Goal: Transaction & Acquisition: Download file/media

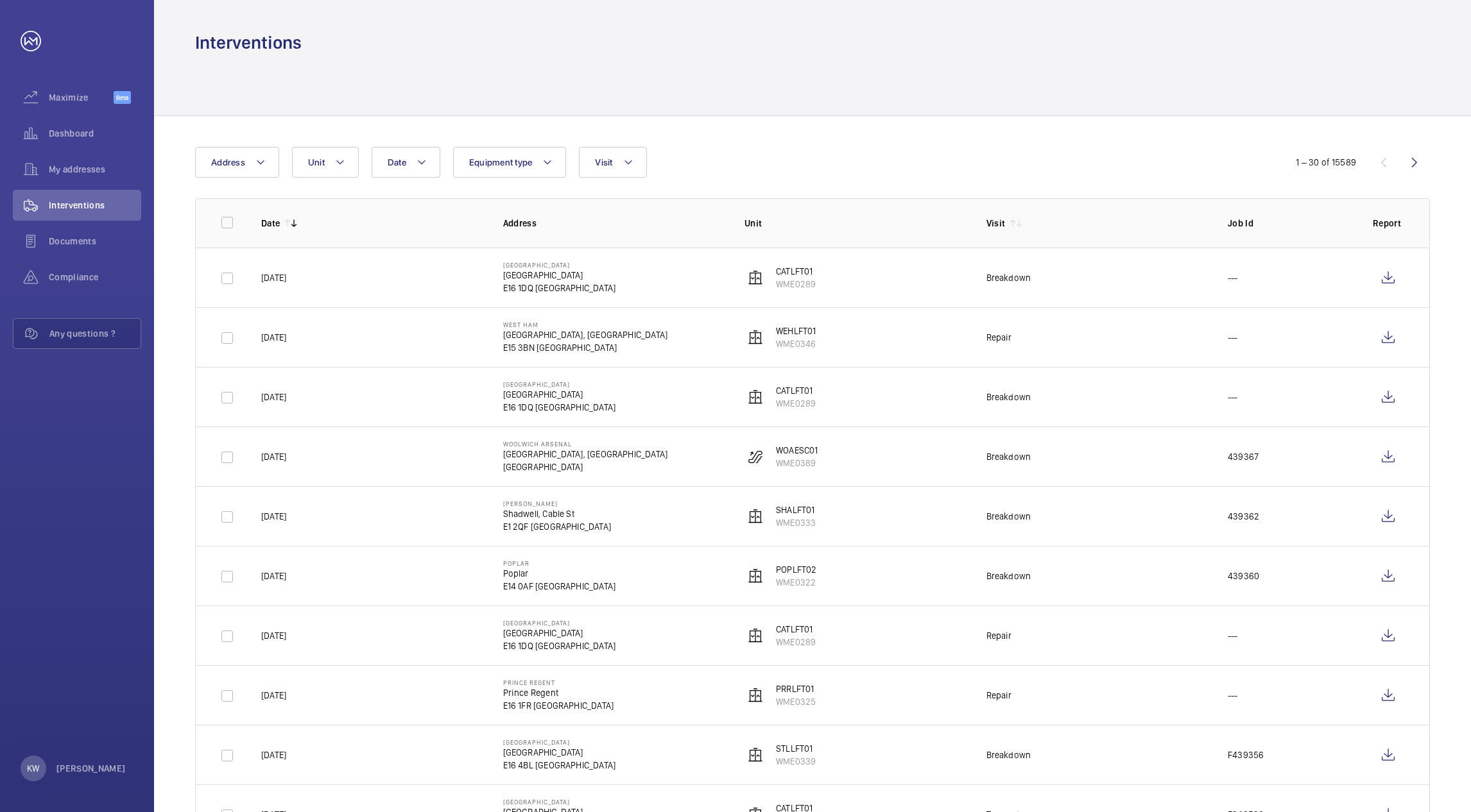
click at [773, 112] on div at bounding box center [812, 85] width 1235 height 61
click at [780, 131] on div "Date Address Unit Equipment type Visit 1 – 30 of 15589 Date Address Unit Visit …" at bounding box center [812, 496] width 1317 height 760
click at [783, 96] on div at bounding box center [812, 85] width 1235 height 61
click at [799, 134] on div "Date Address Unit Equipment type Visit 1 – 30 of 15589 Date Address Unit Visit …" at bounding box center [812, 496] width 1317 height 760
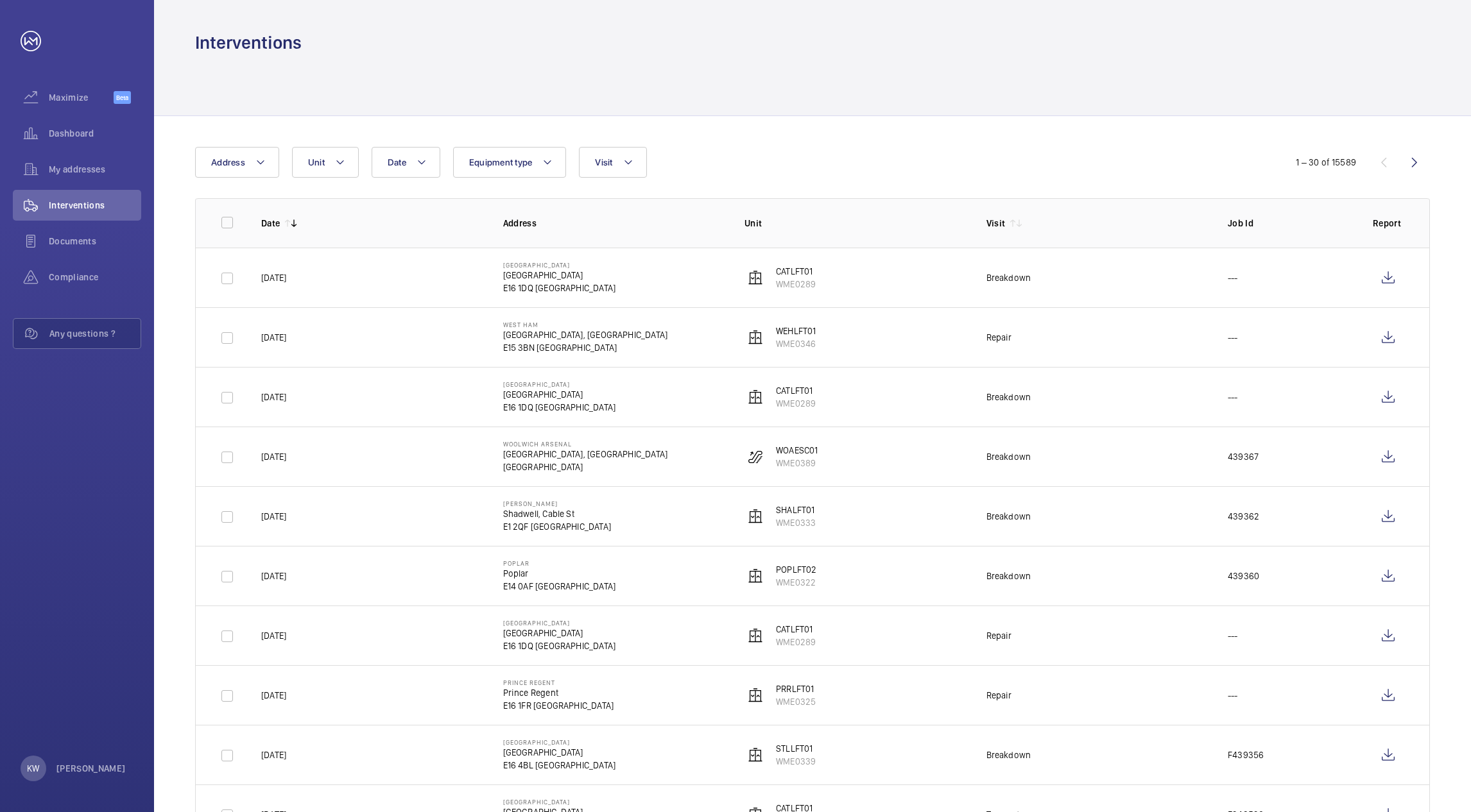
click at [799, 101] on div at bounding box center [812, 85] width 1235 height 61
click at [815, 144] on div "Date Address Unit Equipment type Visit 1 – 30 of 15589 Date Address Unit Visit …" at bounding box center [812, 496] width 1317 height 760
click at [814, 103] on div at bounding box center [812, 85] width 1235 height 61
click at [824, 151] on div "Date Address Unit Equipment type Visit" at bounding box center [734, 162] width 1080 height 31
click at [824, 126] on div "Date Address Unit Equipment type Visit 1 – 30 of 15589 Date Address Unit Visit …" at bounding box center [812, 496] width 1317 height 760
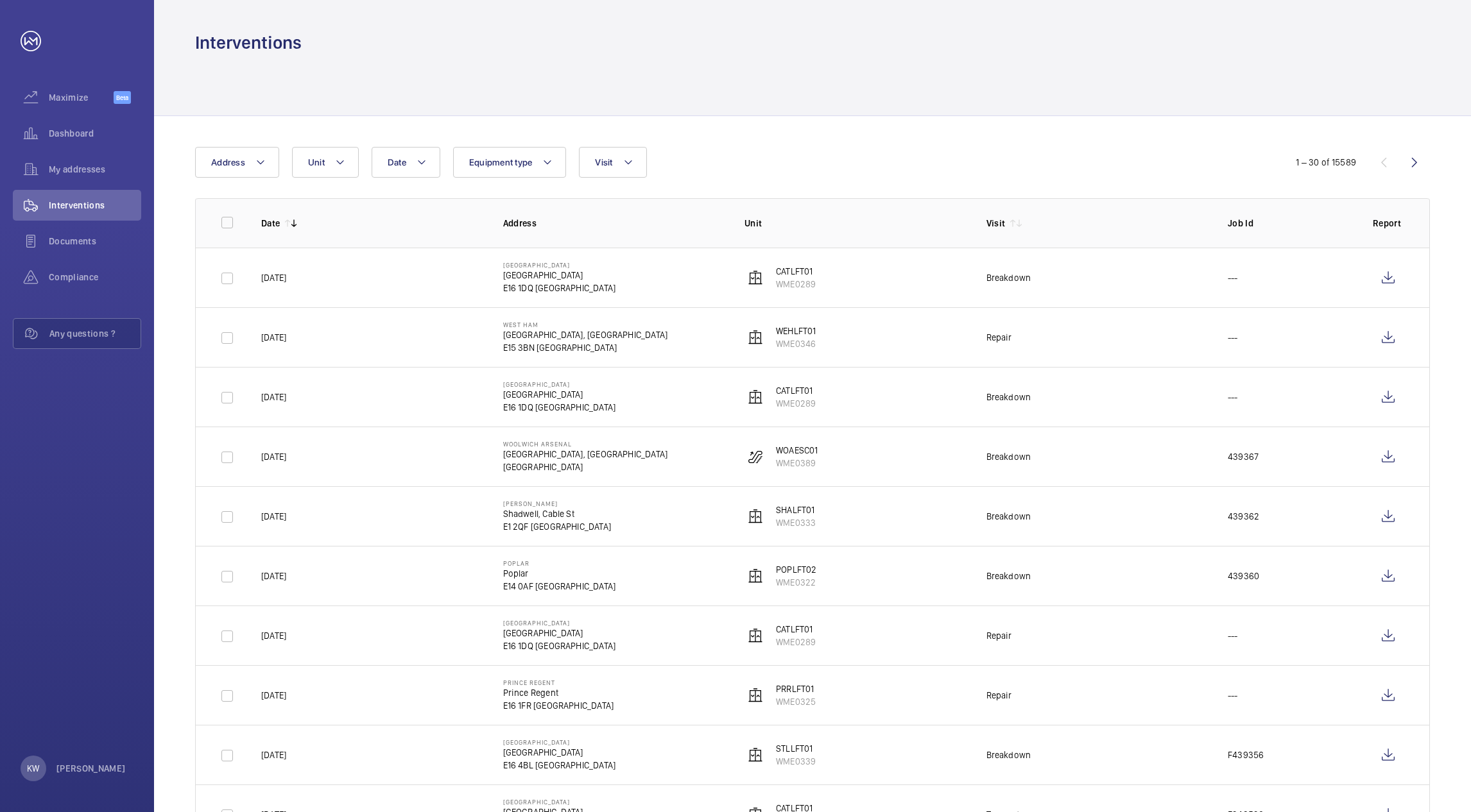
click at [834, 151] on div "Date Address Unit Equipment type Visit" at bounding box center [734, 162] width 1080 height 31
click at [836, 101] on div at bounding box center [812, 85] width 1235 height 61
click at [845, 142] on div "Date Address Unit Equipment type Visit 1 – 30 of 15589 Date Address Unit Visit …" at bounding box center [812, 496] width 1317 height 760
click at [845, 109] on div at bounding box center [812, 85] width 1235 height 61
click at [858, 132] on div "Date Address Unit Equipment type Visit 1 – 30 of 15589 Date Address Unit Visit …" at bounding box center [812, 496] width 1317 height 760
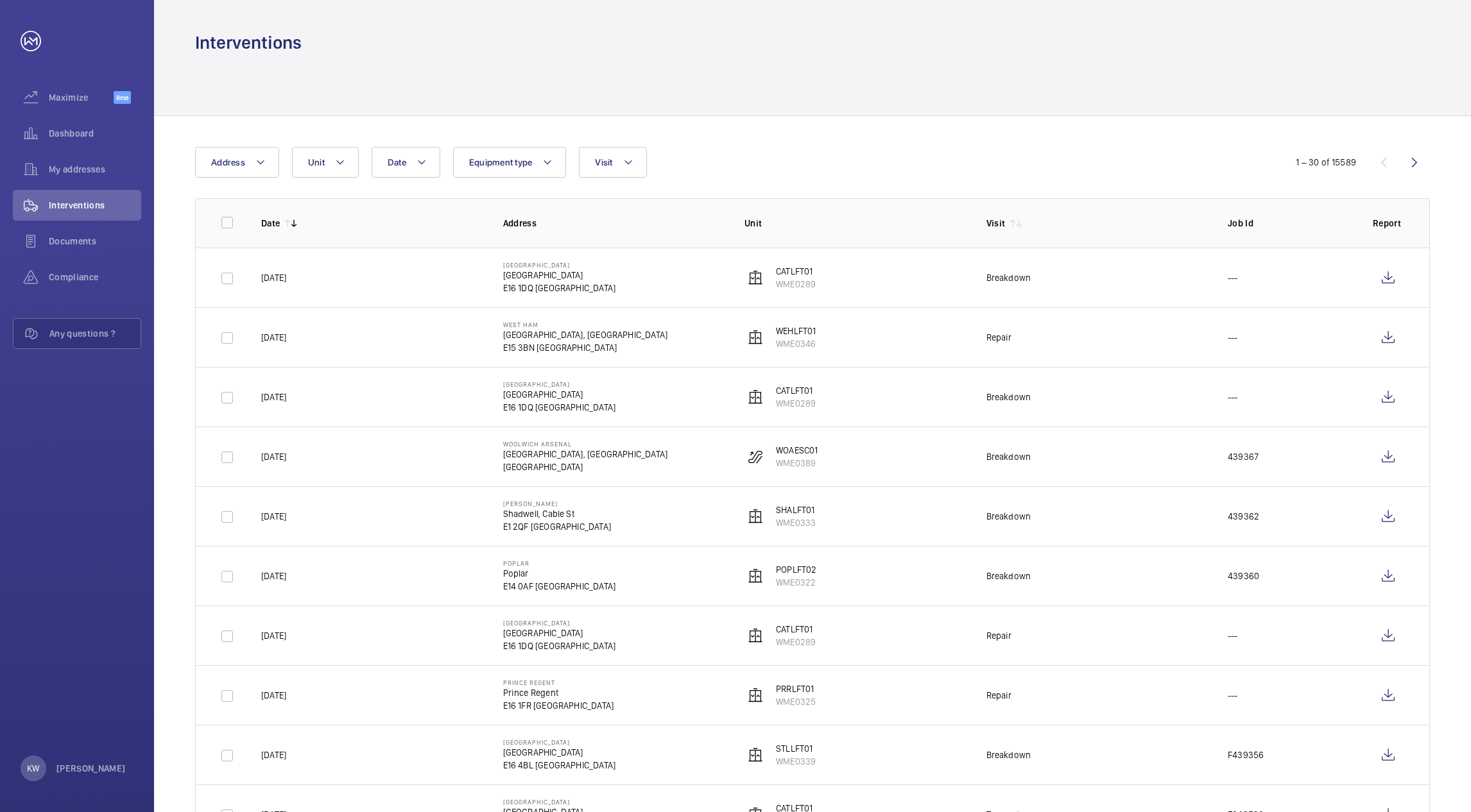
click at [858, 104] on div at bounding box center [812, 85] width 1235 height 61
click at [863, 131] on div "Date Address Unit Equipment type Visit 1 – 30 of 15589 Date Address Unit Visit …" at bounding box center [812, 496] width 1317 height 760
click at [863, 107] on div at bounding box center [812, 85] width 1235 height 61
click at [871, 130] on div "Date Address Unit Equipment type Visit 1 – 30 of 15589 Date Address Unit Visit …" at bounding box center [812, 496] width 1317 height 760
click at [867, 104] on div at bounding box center [812, 85] width 1235 height 61
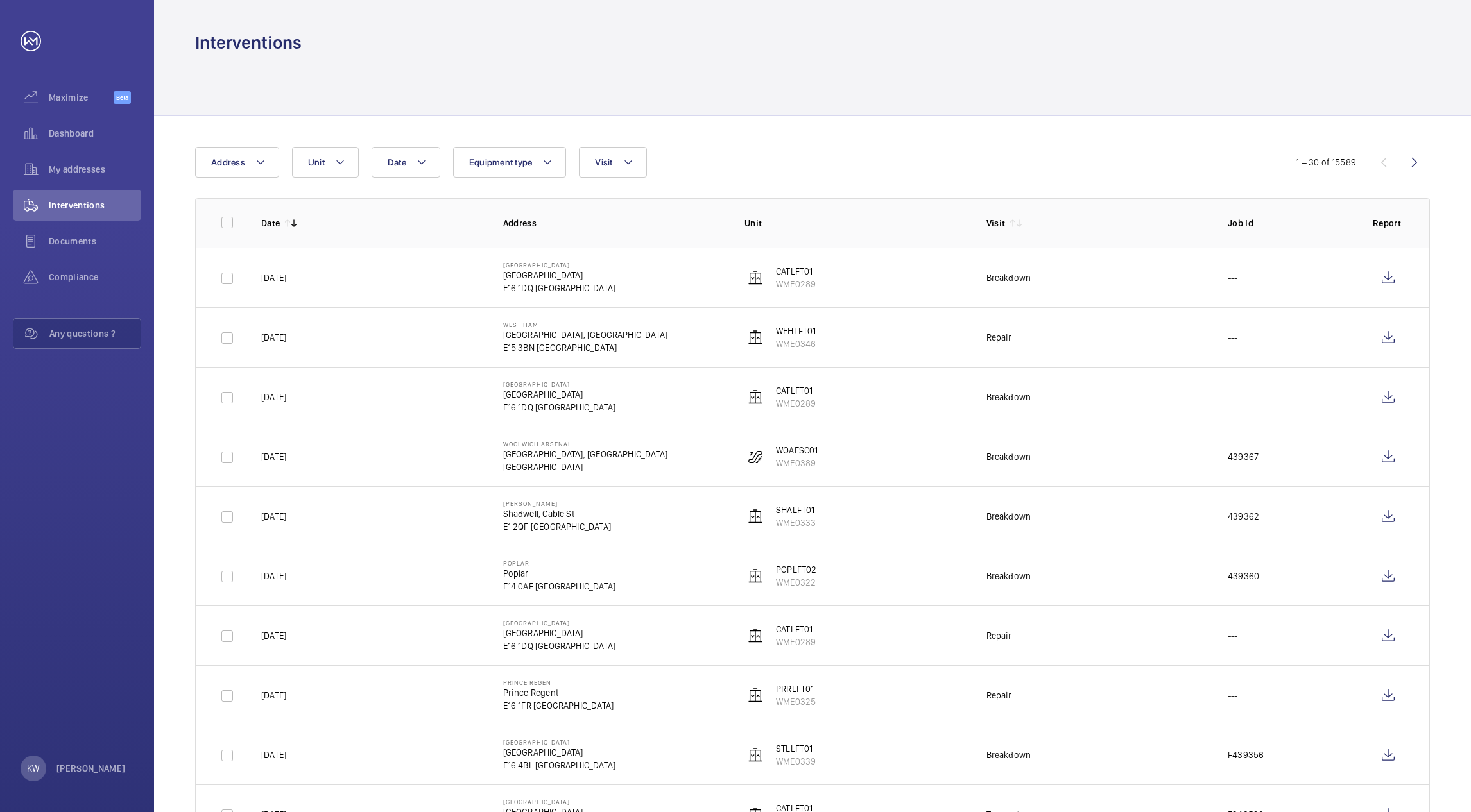
click at [873, 140] on div "Date Address Unit Equipment type Visit 1 – 30 of 15589 Date Address Unit Visit …" at bounding box center [812, 496] width 1317 height 760
click at [871, 138] on div "Date Address Unit Equipment type Visit 1 – 30 of 15589 Date Address Unit Visit …" at bounding box center [812, 496] width 1317 height 760
click at [858, 100] on div at bounding box center [812, 85] width 1235 height 61
drag, startPoint x: 862, startPoint y: 146, endPoint x: 864, endPoint y: 132, distance: 14.1
click at [861, 144] on div "Date Address Unit Equipment type Visit 1 – 30 of 15589 Date Address Unit Visit …" at bounding box center [812, 496] width 1317 height 760
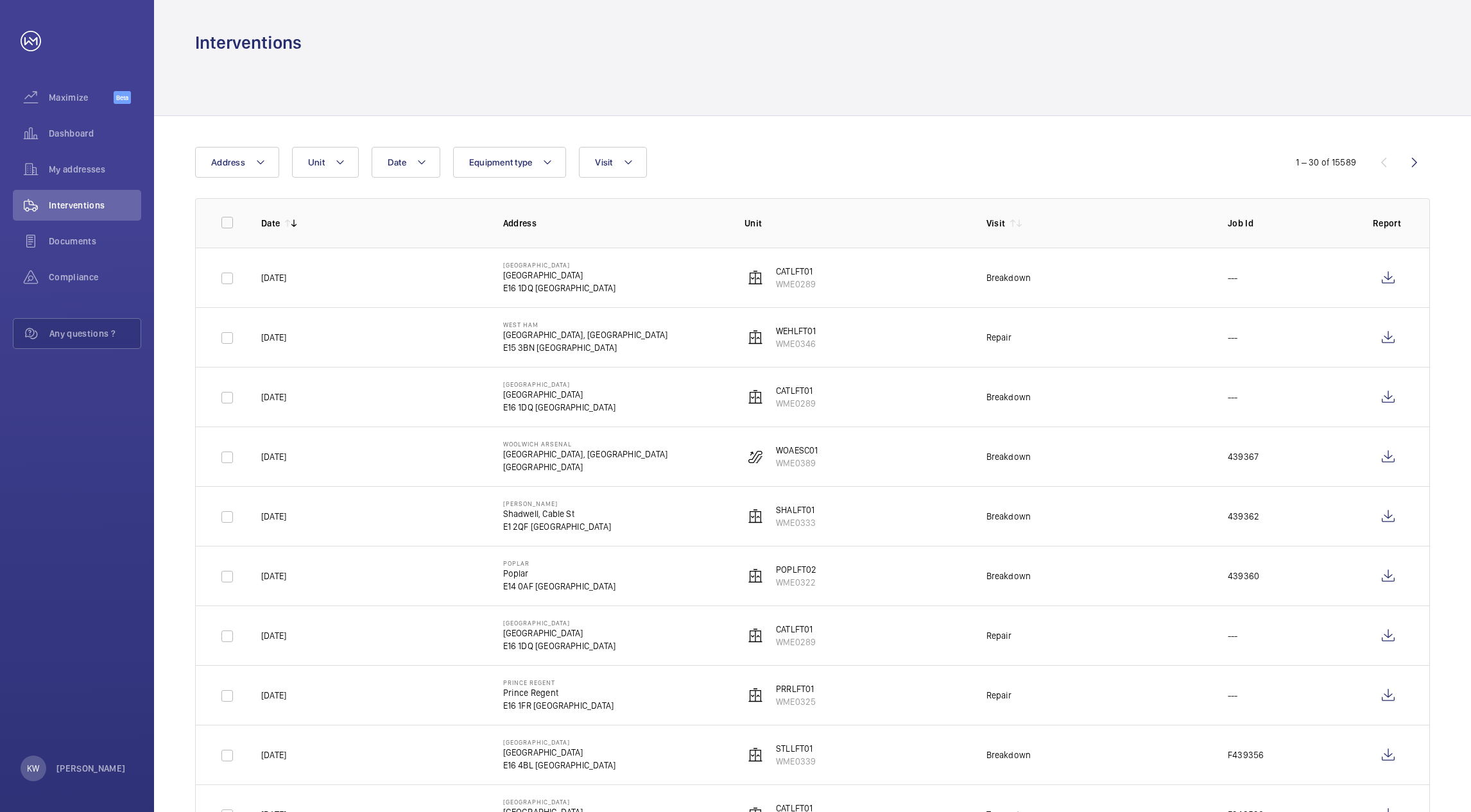
click at [901, 96] on div at bounding box center [812, 85] width 1235 height 61
click at [997, 125] on div "Date Address Unit Equipment type Visit 1 – 30 of 15589 Date Address Unit Visit …" at bounding box center [812, 496] width 1317 height 760
click at [1062, 101] on div at bounding box center [812, 85] width 1235 height 61
click at [1207, 70] on div at bounding box center [812, 85] width 1235 height 61
drag, startPoint x: 1179, startPoint y: 76, endPoint x: 876, endPoint y: 77, distance: 303.0
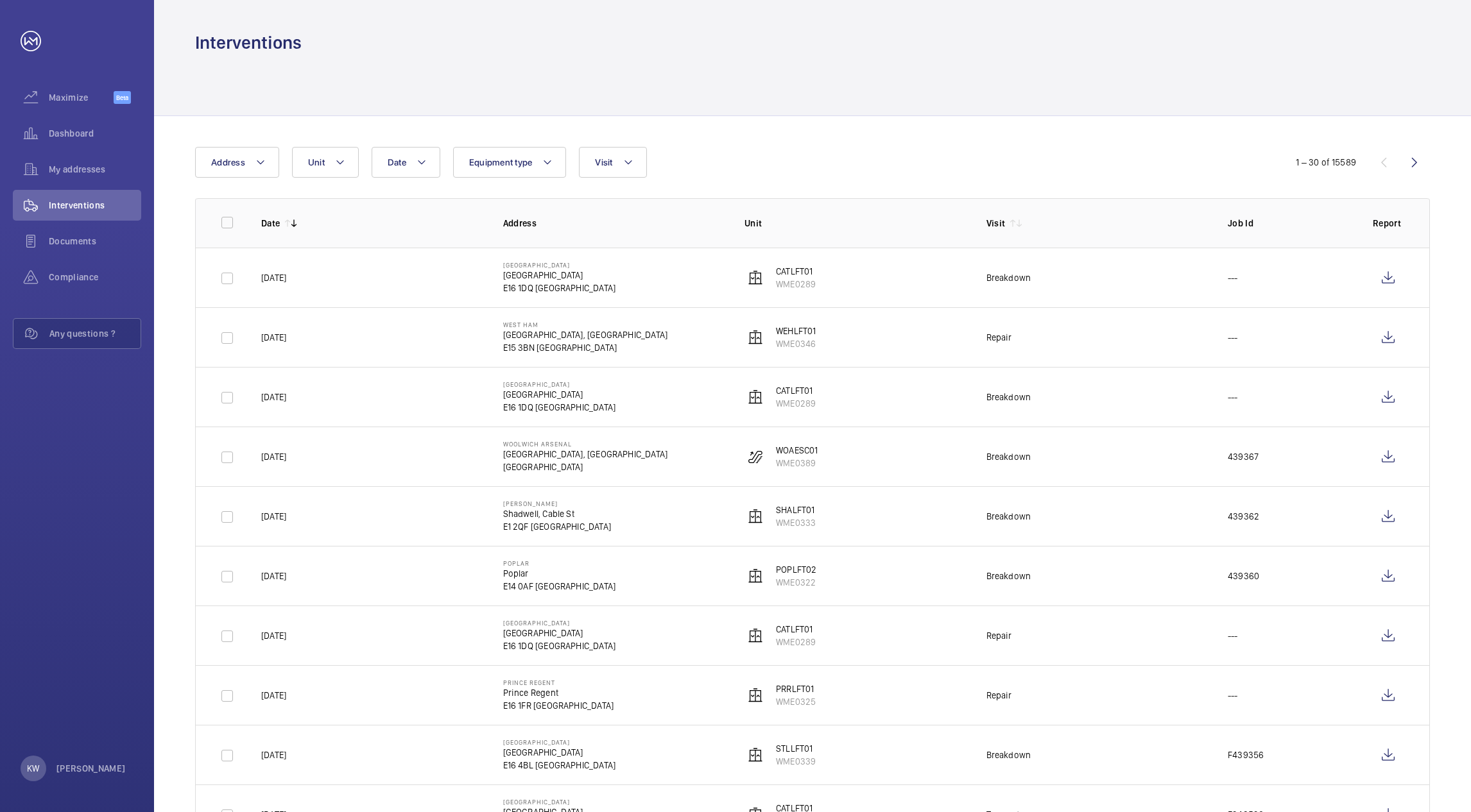
click at [1046, 77] on div at bounding box center [812, 85] width 1235 height 61
drag, startPoint x: 654, startPoint y: 78, endPoint x: 530, endPoint y: 65, distance: 124.7
click at [606, 78] on div at bounding box center [812, 85] width 1235 height 61
click at [513, 63] on div at bounding box center [812, 85] width 1235 height 61
click at [898, 164] on div "Date Address Unit Equipment type Visit" at bounding box center [734, 162] width 1080 height 31
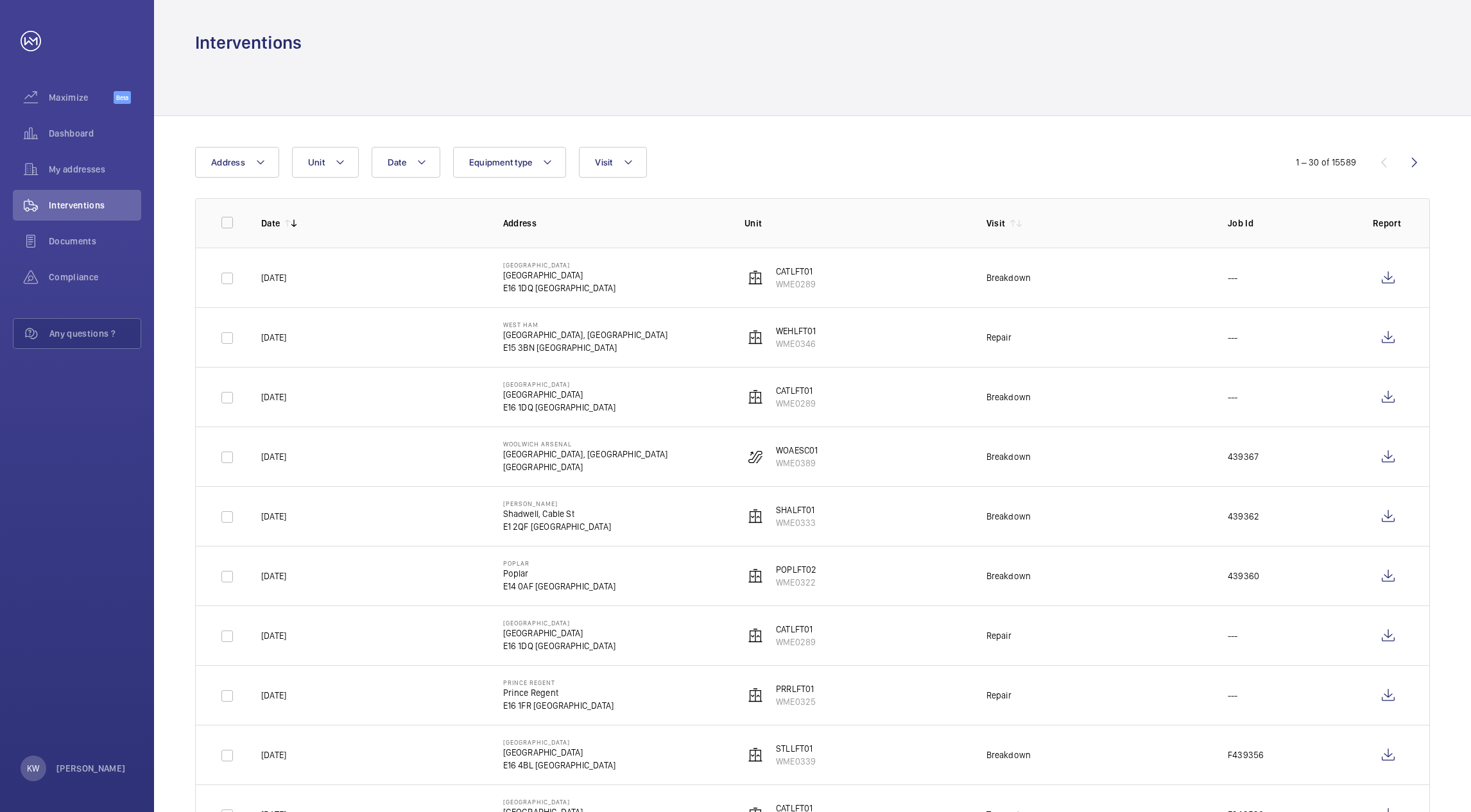
click at [935, 99] on div at bounding box center [812, 85] width 1235 height 61
click at [595, 50] on div "Interventions" at bounding box center [812, 42] width 1235 height 23
click at [622, 181] on wm-front-table "Date Address Unit Equipment type Visit 1 – 30 of 15589 Date Address Unit Visit …" at bounding box center [812, 496] width 1235 height 698
click at [626, 172] on button "Visit" at bounding box center [612, 162] width 67 height 31
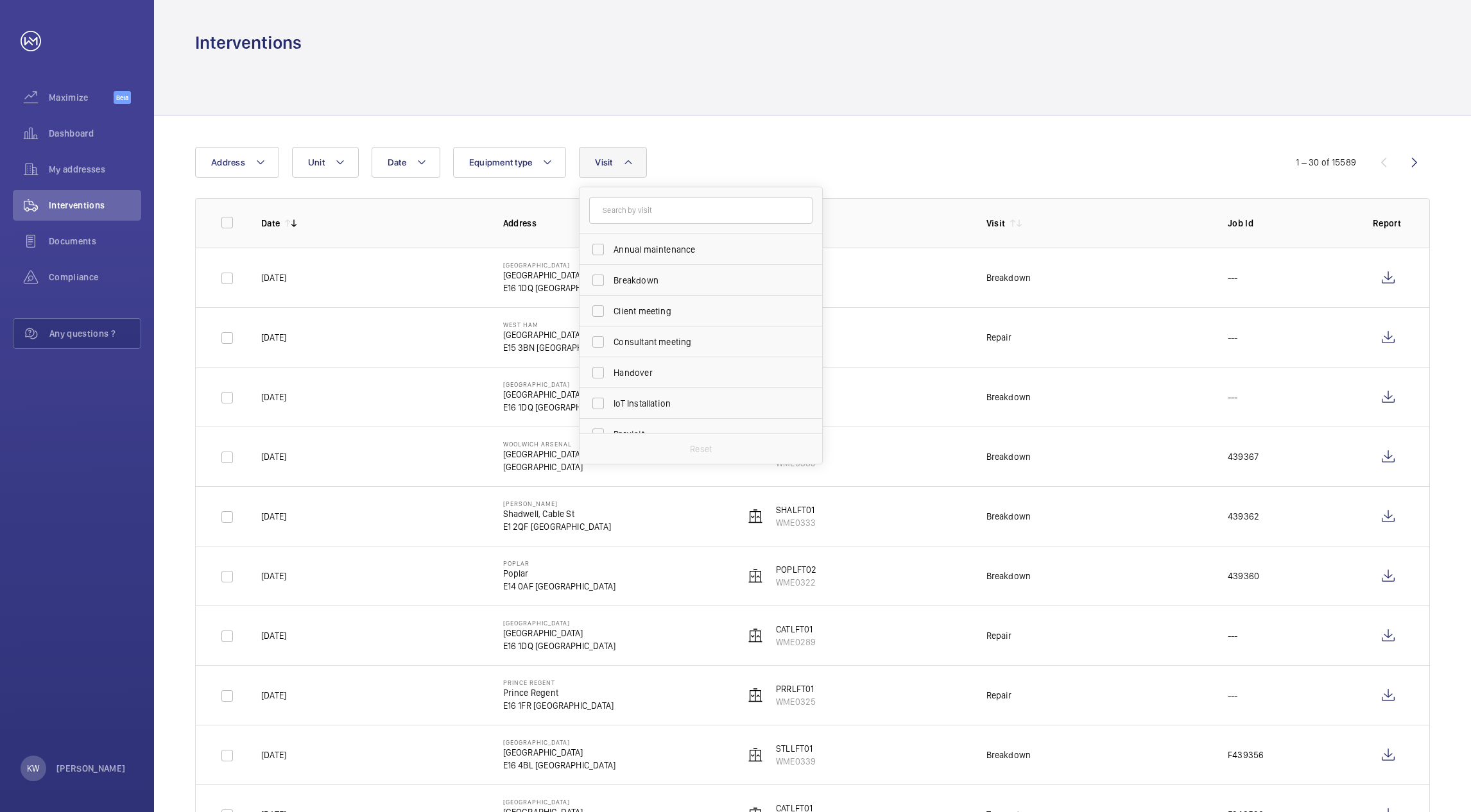
click at [769, 153] on div "Date Address Unit Equipment type Visit Annual maintenance Breakdown Client meet…" at bounding box center [734, 162] width 1080 height 31
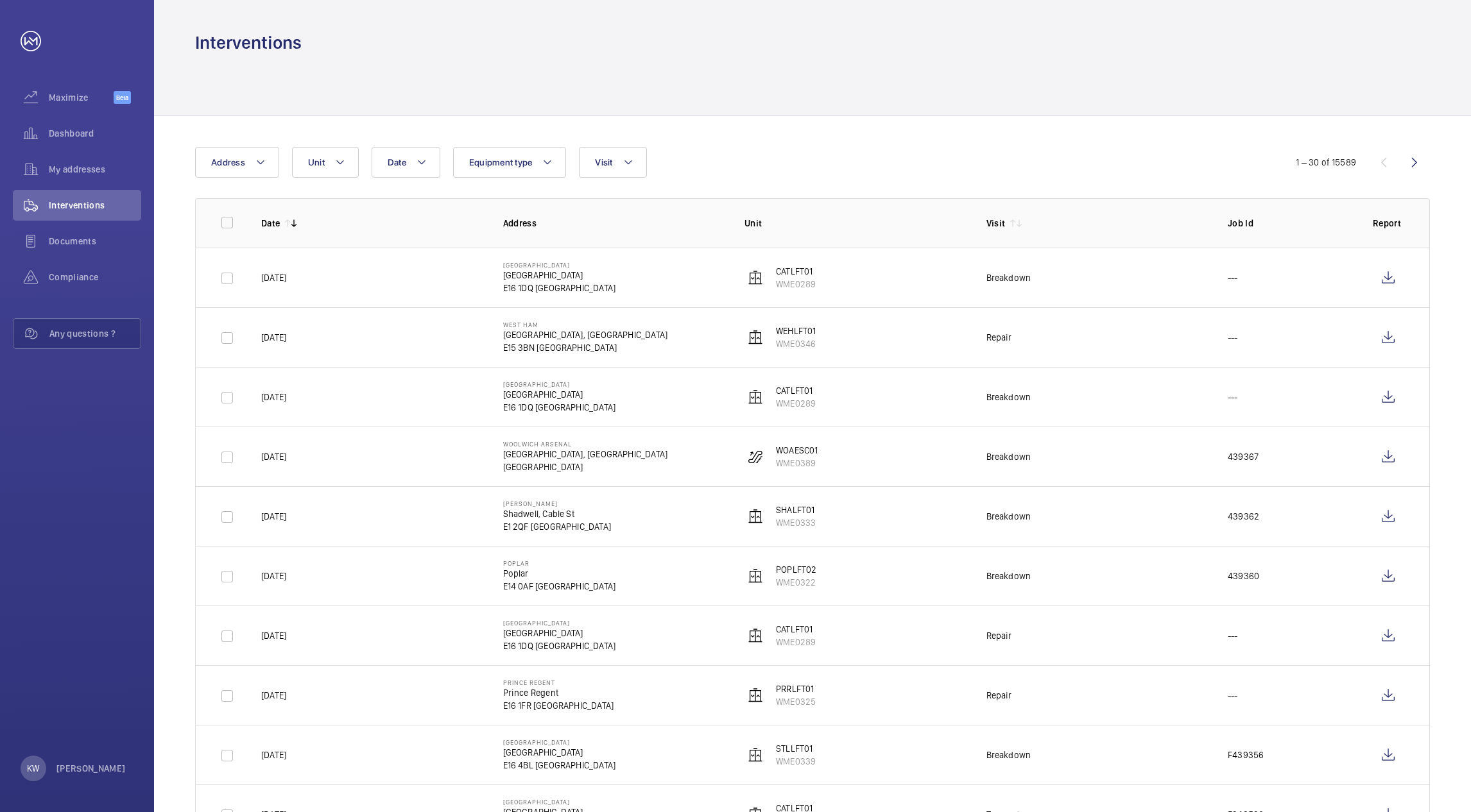
click at [947, 64] on div at bounding box center [812, 85] width 1235 height 61
click at [1419, 170] on wm-front-icon-button at bounding box center [1414, 162] width 31 height 31
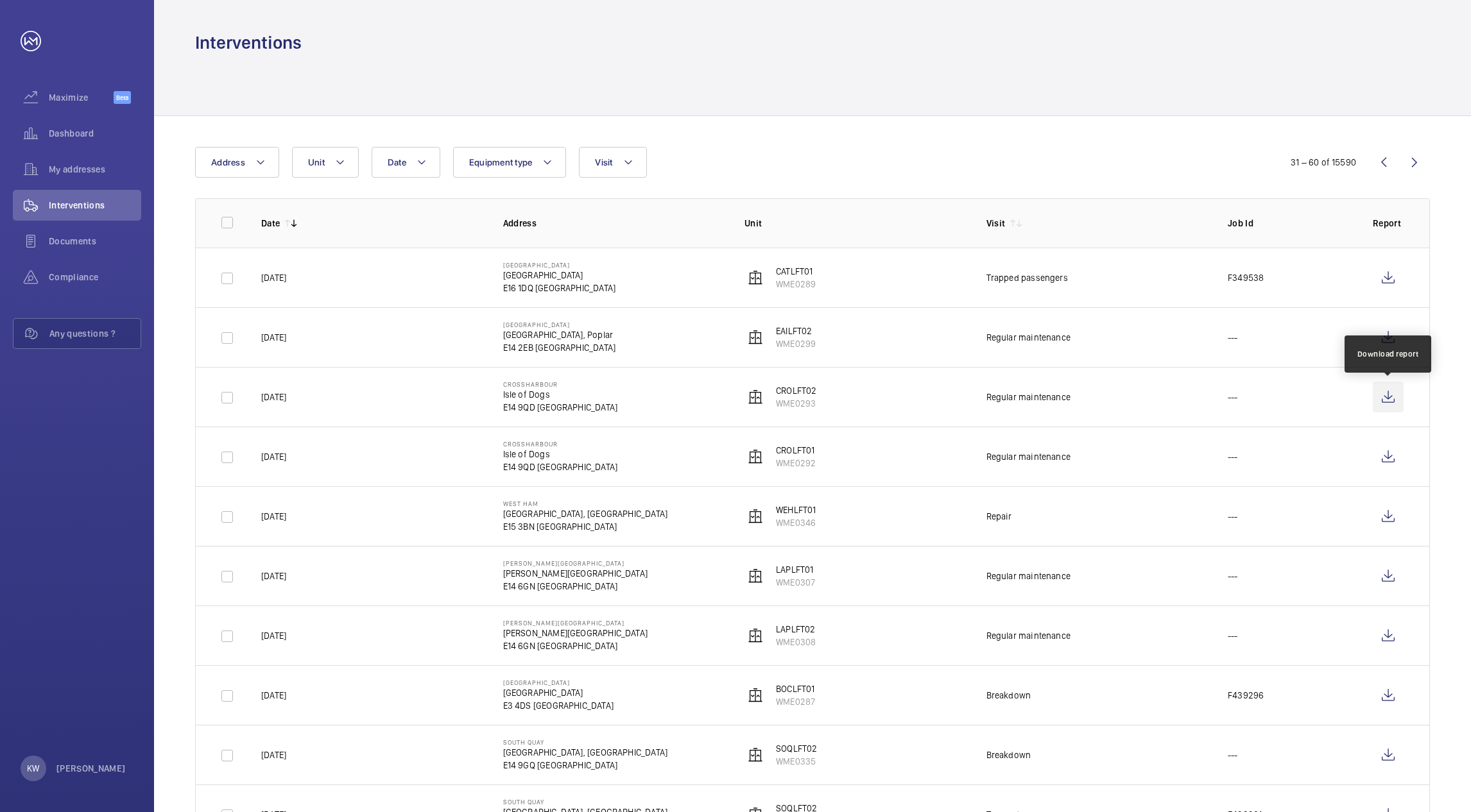
click at [1386, 400] on wm-front-icon-button at bounding box center [1388, 397] width 31 height 31
